Goal: Find specific page/section: Find specific page/section

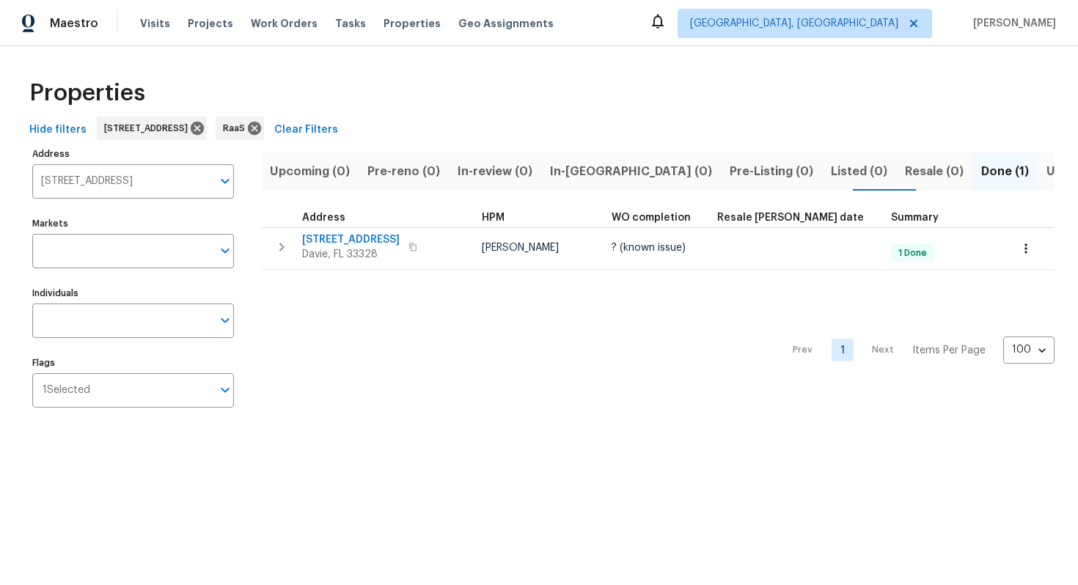
click at [125, 190] on input "[STREET_ADDRESS]" at bounding box center [122, 181] width 180 height 34
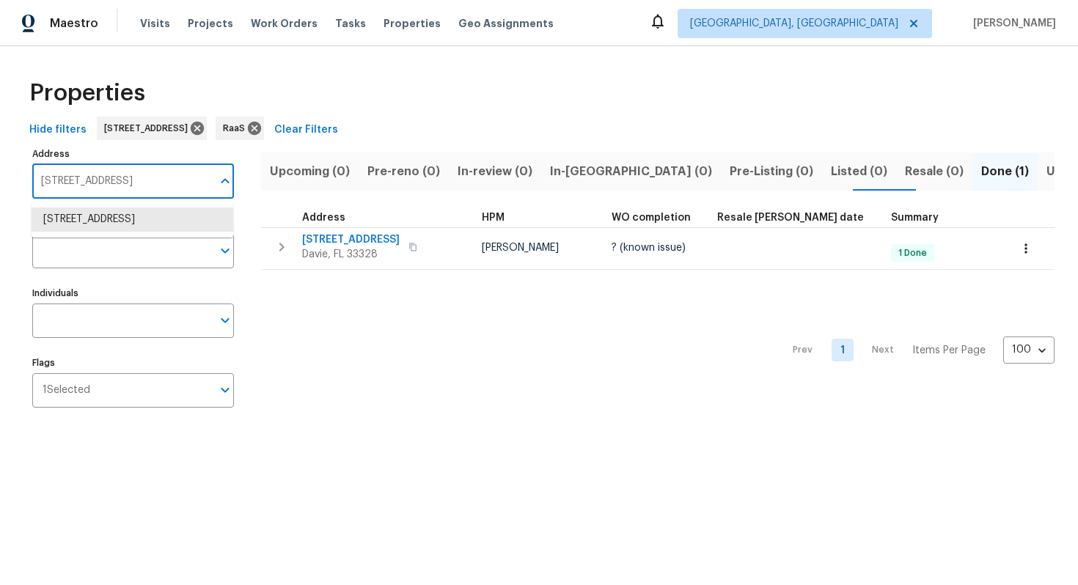
paste input "[STREET_ADDRESS]"
type input "[STREET_ADDRESS]"
click at [122, 232] on li "[STREET_ADDRESS]" at bounding box center [133, 219] width 202 height 24
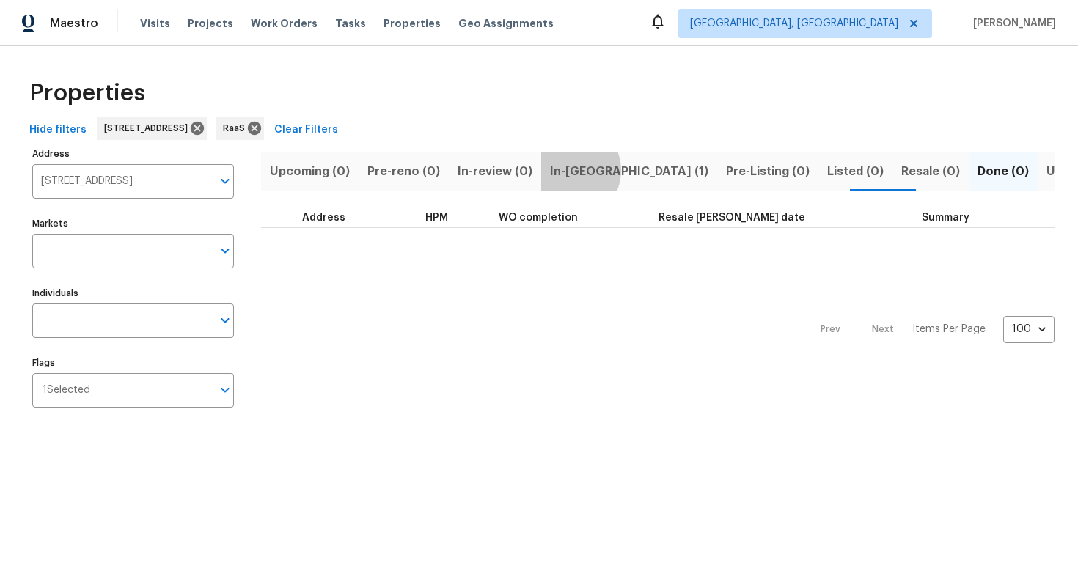
click at [560, 170] on span "In-reno (1)" at bounding box center [629, 171] width 158 height 21
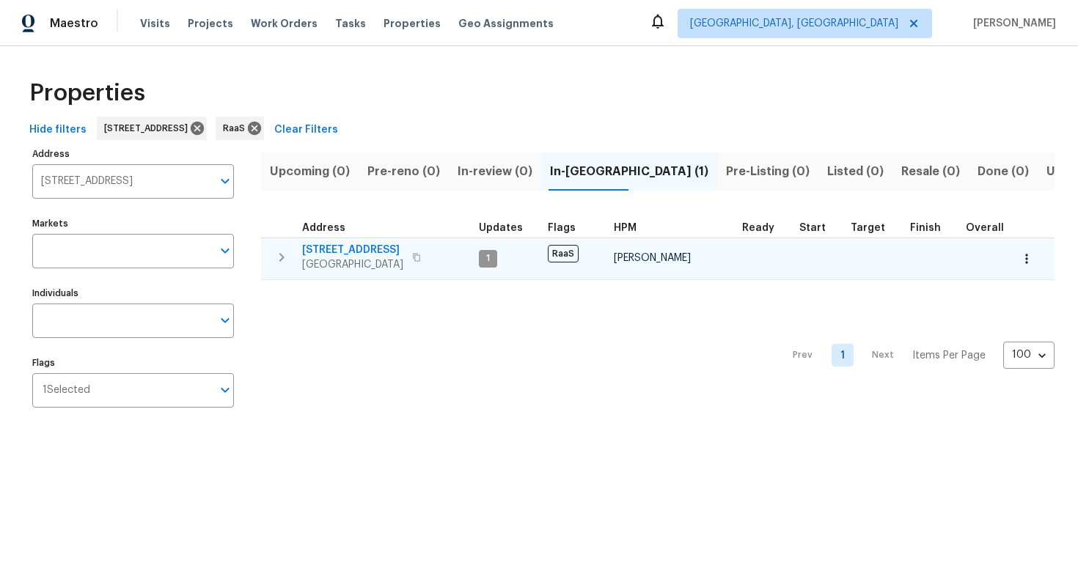
click at [346, 243] on span "16121 Filbert St" at bounding box center [352, 250] width 101 height 15
click at [367, 246] on span "16121 Filbert St" at bounding box center [352, 250] width 101 height 15
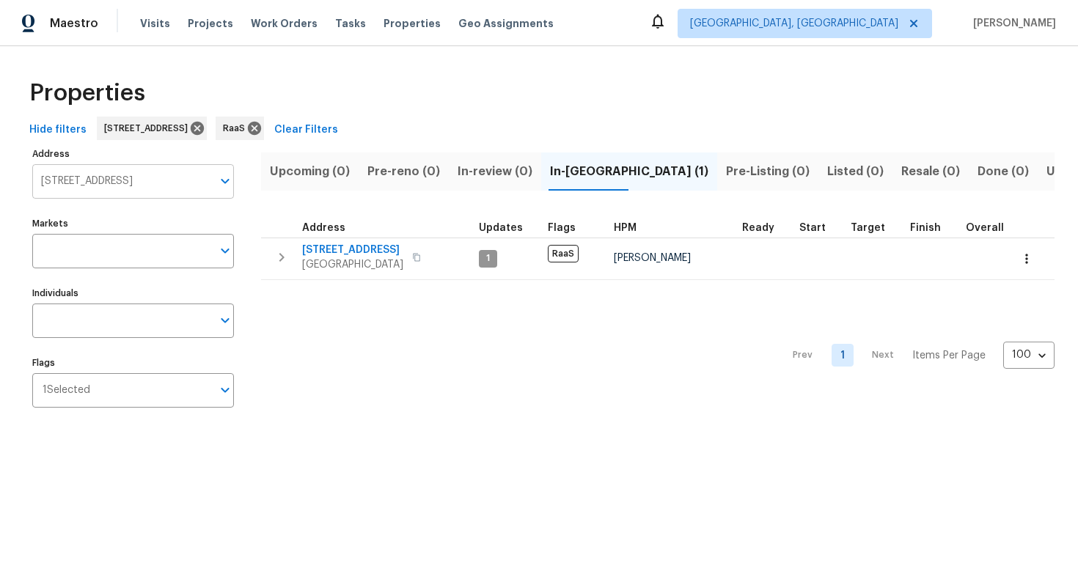
click at [117, 176] on input "16121 Filbert St Rancho Cascades CA 91342" at bounding box center [122, 181] width 180 height 34
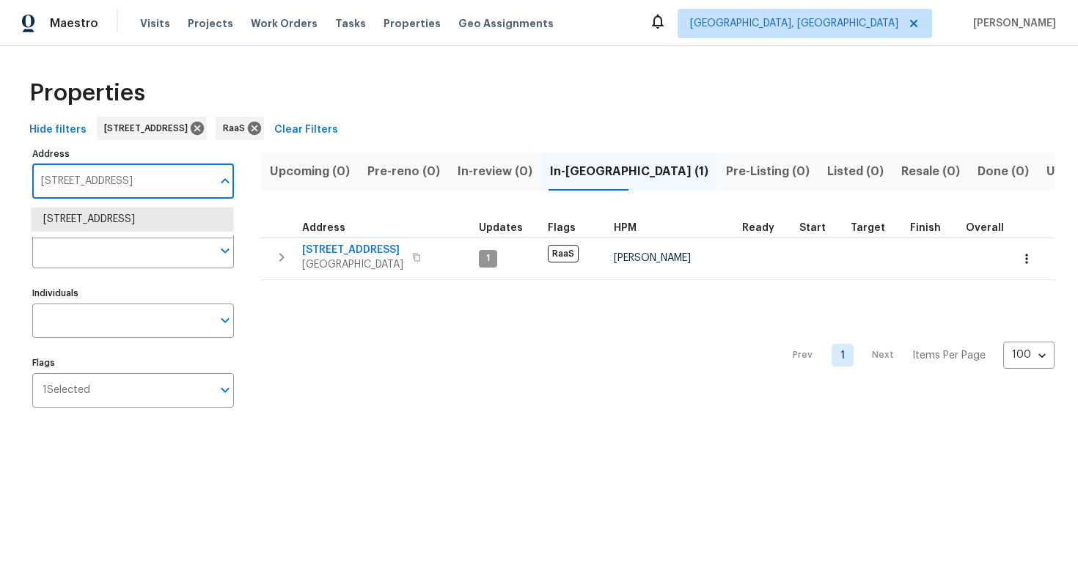
paste input "42 Washington Ave, San Jacinto, CA 92583"
type input "1642 Washington Ave, San Jacinto, CA 92583"
click at [83, 231] on li "1642 Washington Ave San Jacinto CA 92583" at bounding box center [133, 219] width 202 height 24
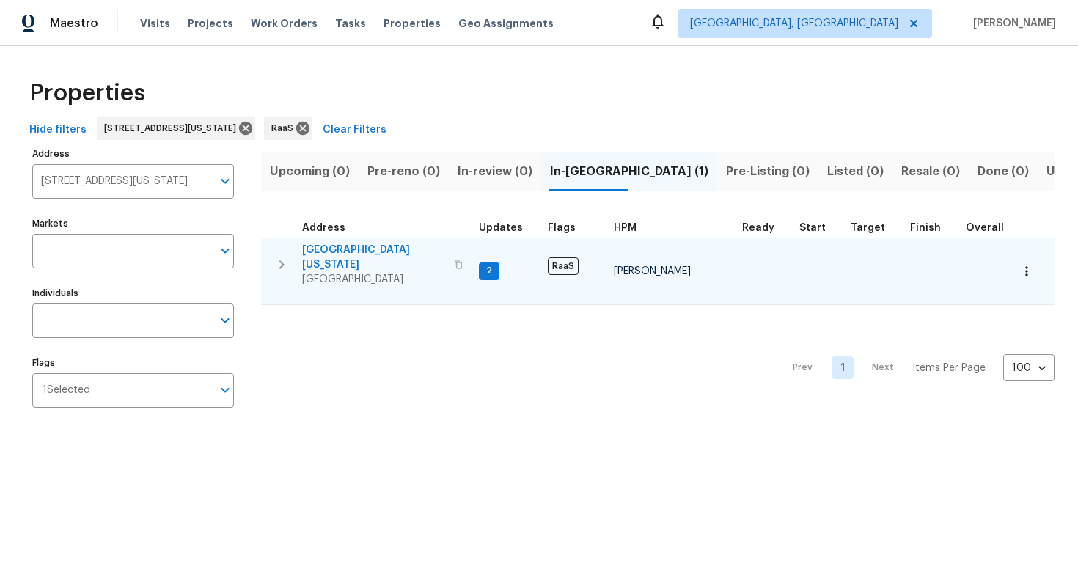
click at [353, 251] on span "1642 Washington Ave" at bounding box center [373, 257] width 143 height 29
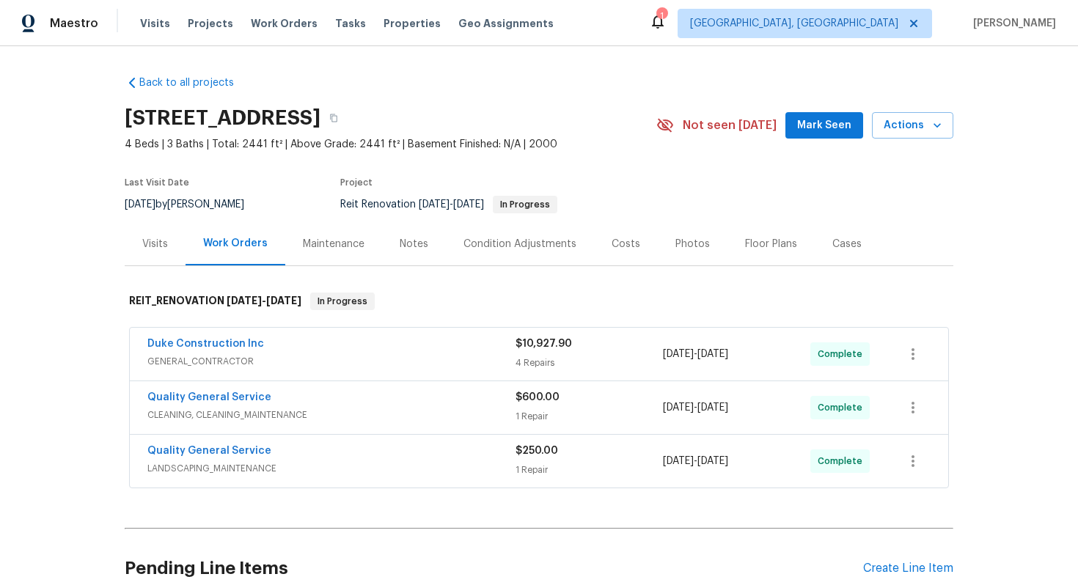
click at [602, 254] on div "Costs" at bounding box center [626, 243] width 64 height 43
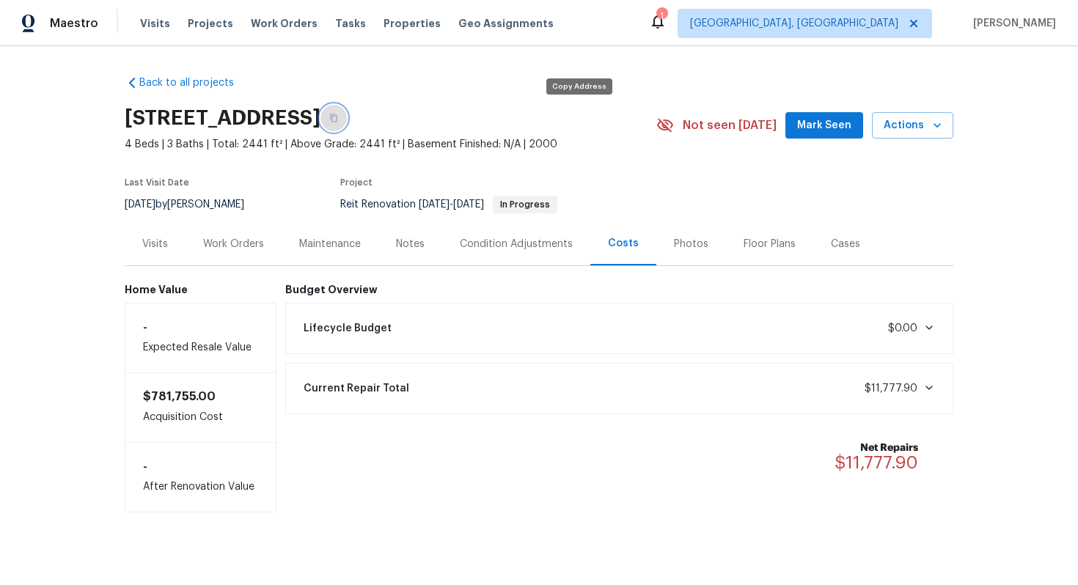
click at [338, 117] on icon "button" at bounding box center [333, 118] width 9 height 9
click at [219, 241] on div "Work Orders" at bounding box center [233, 244] width 61 height 15
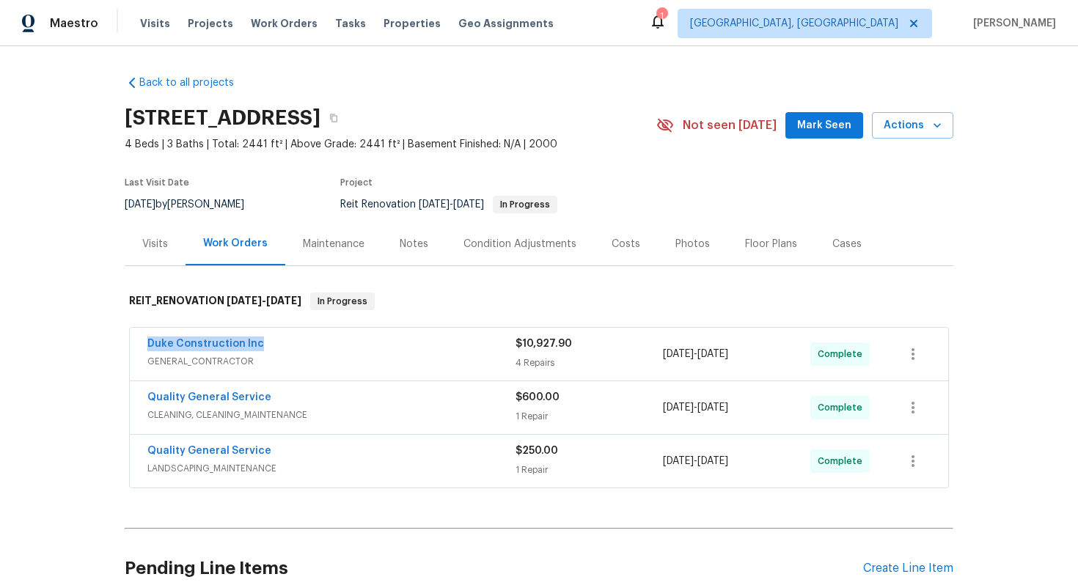
drag, startPoint x: 136, startPoint y: 343, endPoint x: 287, endPoint y: 339, distance: 151.8
click at [287, 339] on div "Duke Construction Inc GENERAL_CONTRACTOR $10,927.90 4 Repairs [DATE] - [DATE] C…" at bounding box center [539, 354] width 818 height 53
copy link "Duke Construction Inc"
drag, startPoint x: 140, startPoint y: 395, endPoint x: 289, endPoint y: 395, distance: 148.8
click at [289, 395] on div "Quality General Service CLEANING, CLEANING_MAINTENANCE $600.00 1 Repair [DATE] …" at bounding box center [539, 407] width 818 height 53
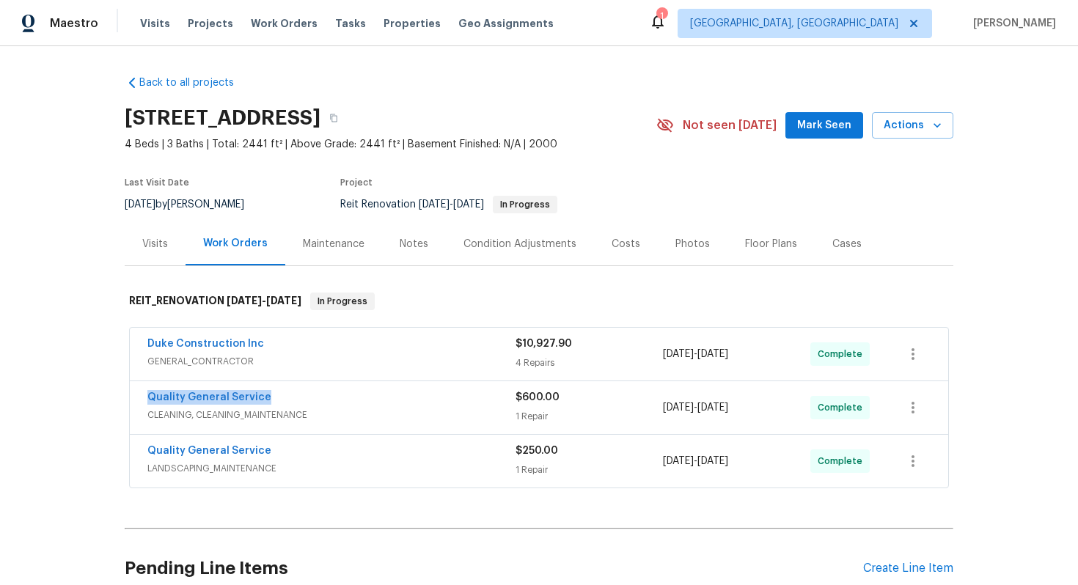
copy link "Quality General Service"
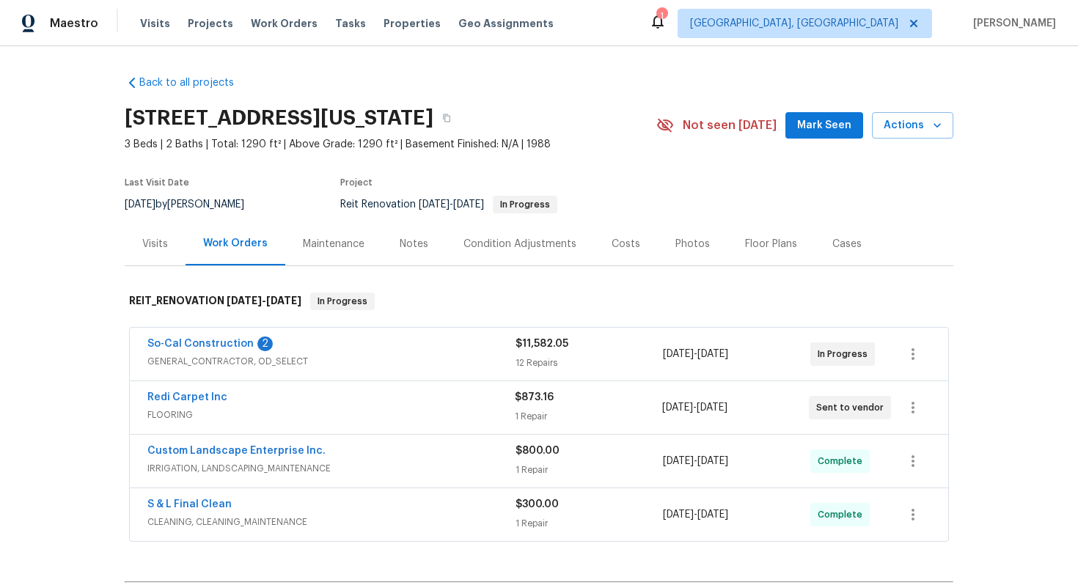
click at [603, 244] on div "Costs" at bounding box center [626, 243] width 64 height 43
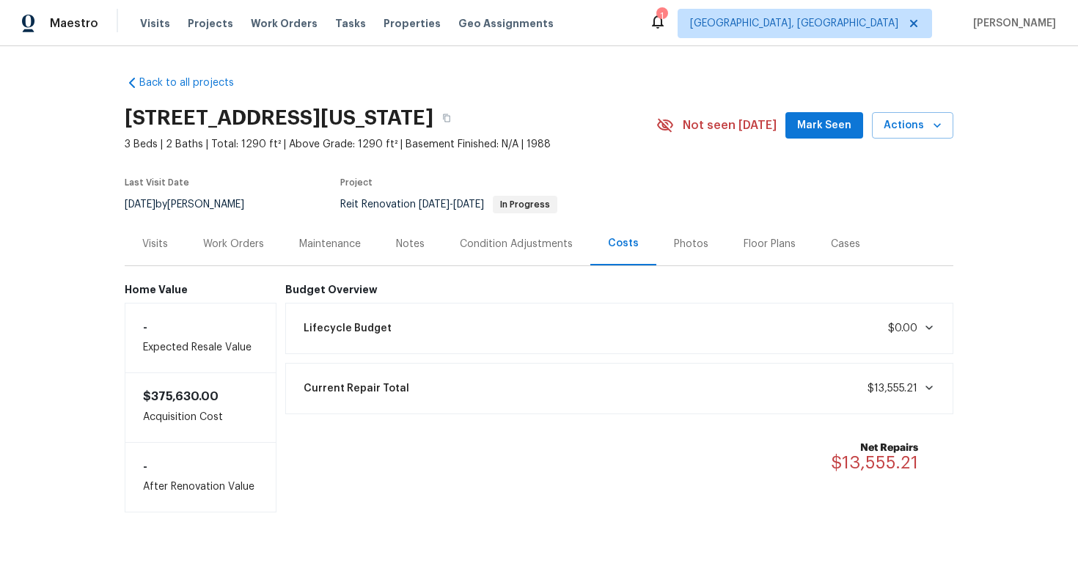
click at [237, 235] on div "Work Orders" at bounding box center [233, 243] width 96 height 43
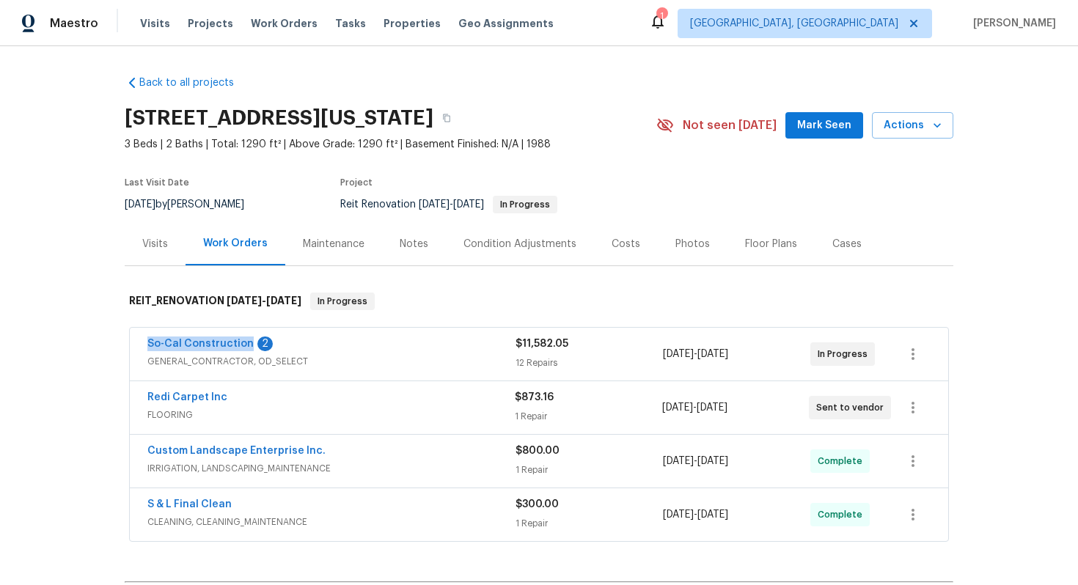
drag, startPoint x: 138, startPoint y: 340, endPoint x: 247, endPoint y: 350, distance: 109.7
click at [247, 350] on div "So-Cal Construction 2 GENERAL_CONTRACTOR, OD_SELECT $11,582.05 12 Repairs 9/22/…" at bounding box center [539, 354] width 818 height 53
copy link "So-Cal Construction"
click at [620, 237] on div "Costs" at bounding box center [625, 244] width 29 height 15
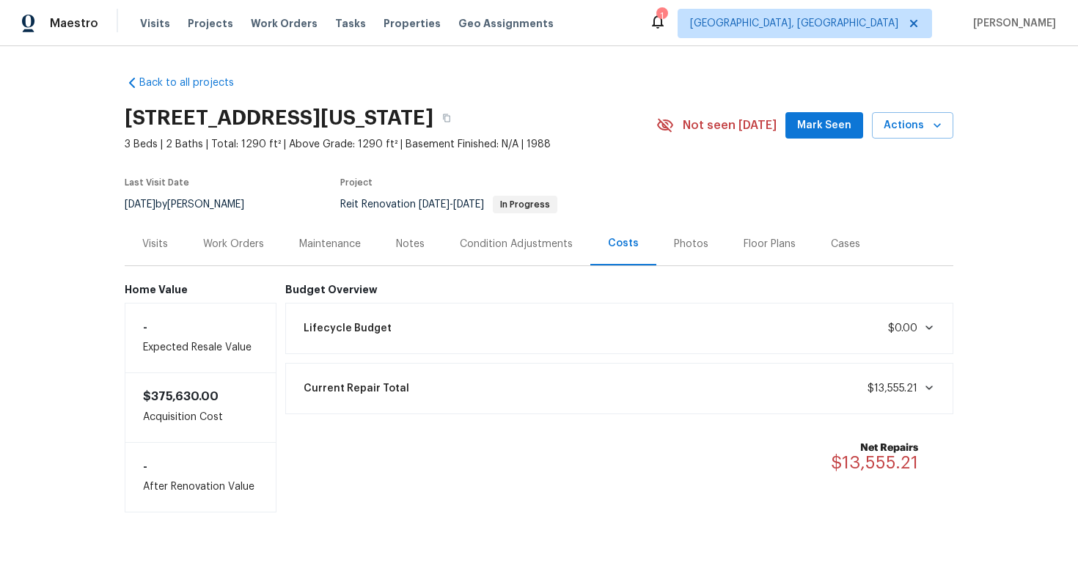
click at [229, 239] on div "Work Orders" at bounding box center [233, 244] width 61 height 15
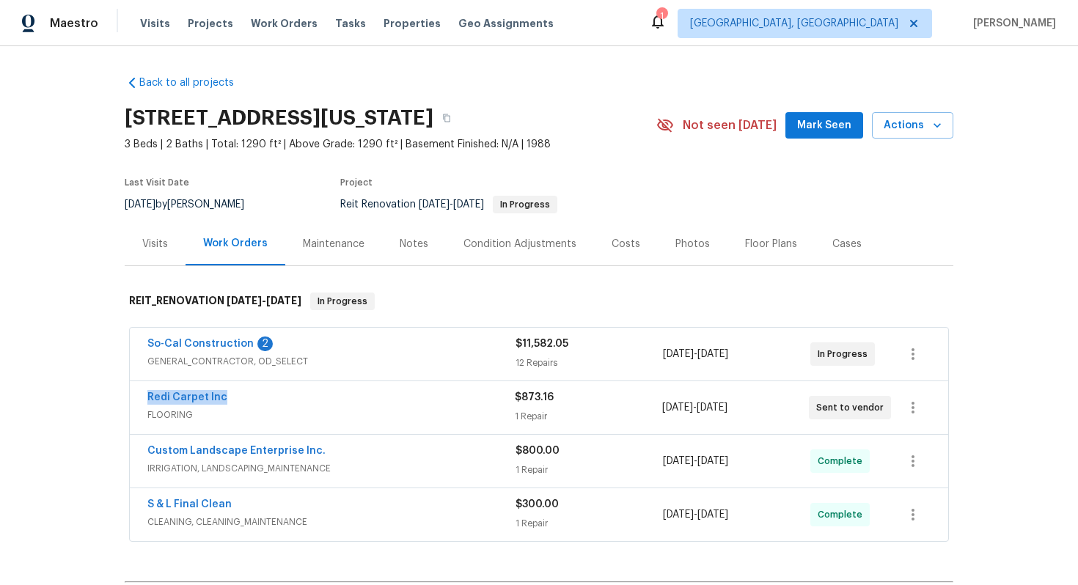
drag, startPoint x: 138, startPoint y: 394, endPoint x: 247, endPoint y: 394, distance: 109.2
click at [247, 394] on div "Redi Carpet Inc FLOORING $873.16 1 Repair 9/29/2025 - 9/29/2025 Sent to vendor" at bounding box center [539, 407] width 818 height 53
copy link "Redi Carpet Inc"
drag, startPoint x: 141, startPoint y: 447, endPoint x: 334, endPoint y: 448, distance: 192.8
click at [334, 448] on div "Custom Landscape Enterprise Inc. IRRIGATION, LANDSCAPING_MAINTENANCE $800.00 1 …" at bounding box center [539, 461] width 818 height 53
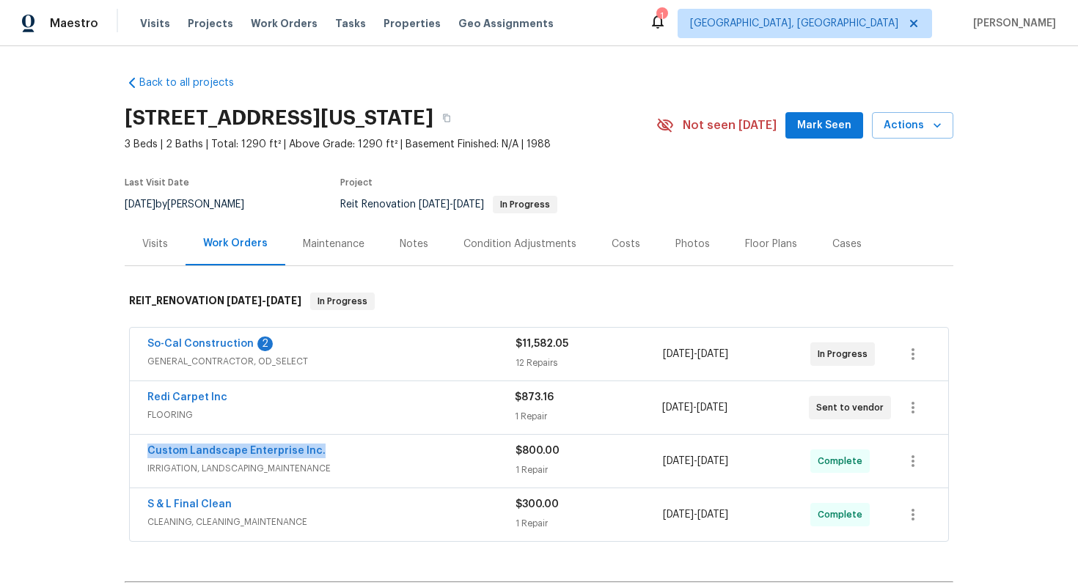
copy link "Custom Landscape Enterprise Inc."
drag, startPoint x: 141, startPoint y: 498, endPoint x: 236, endPoint y: 500, distance: 94.6
click at [236, 500] on div "S & L Final Clean CLEANING, CLEANING_MAINTENANCE $300.00 1 Repair 9/22/2025 - 1…" at bounding box center [539, 514] width 818 height 53
copy link "S & L Final Clean"
click at [611, 237] on div "Costs" at bounding box center [625, 244] width 29 height 15
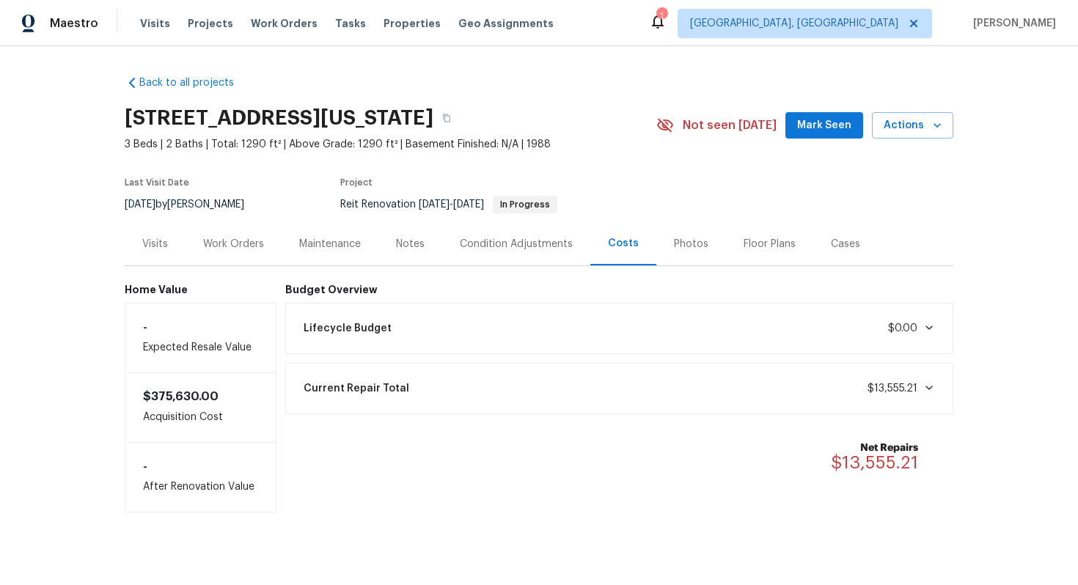
click at [225, 244] on div "Work Orders" at bounding box center [233, 244] width 61 height 15
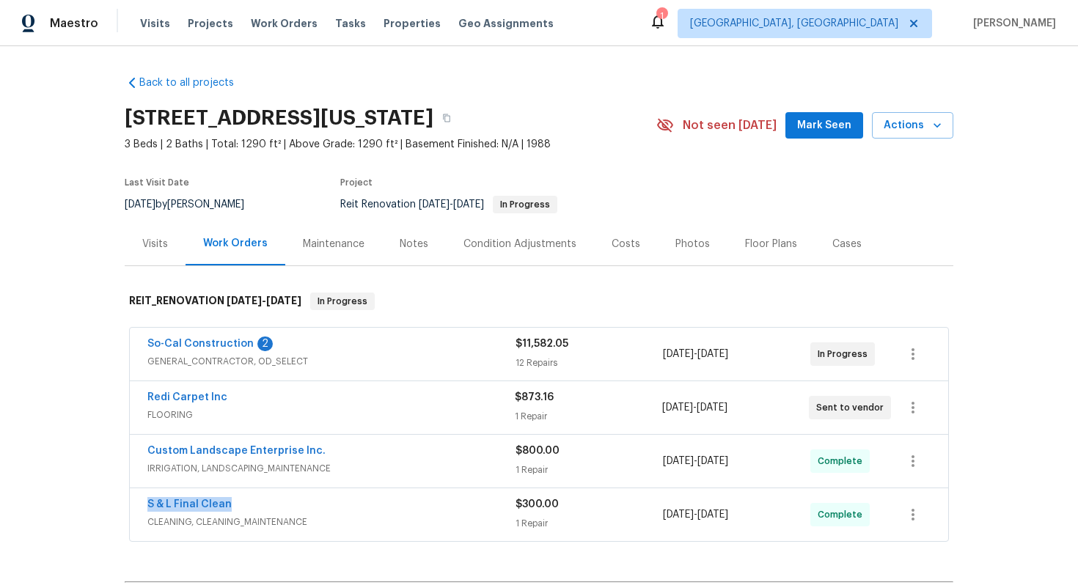
drag, startPoint x: 243, startPoint y: 499, endPoint x: 124, endPoint y: 498, distance: 119.5
click at [125, 498] on div "So-Cal Construction 2 GENERAL_CONTRACTOR, OD_SELECT $11,582.05 12 Repairs 9/22/…" at bounding box center [539, 435] width 828 height 221
copy link "S & L Final Clean"
